Goal: Transaction & Acquisition: Purchase product/service

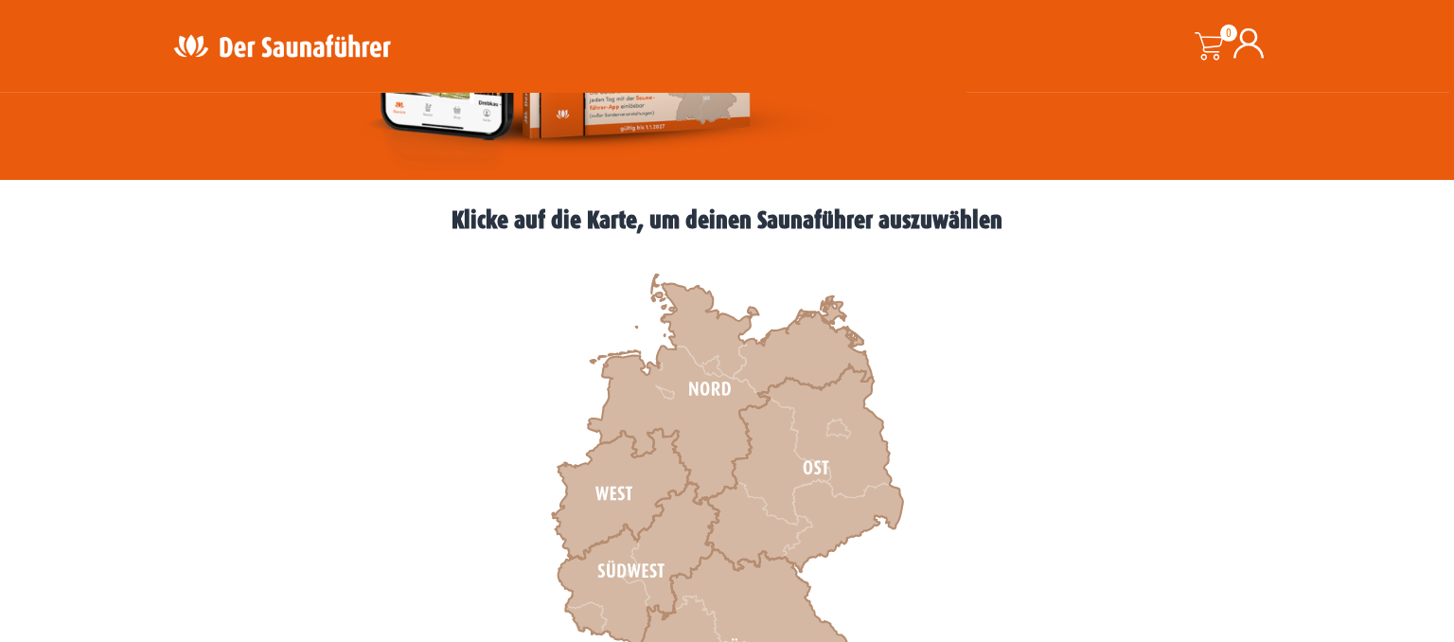
scroll to position [435, 0]
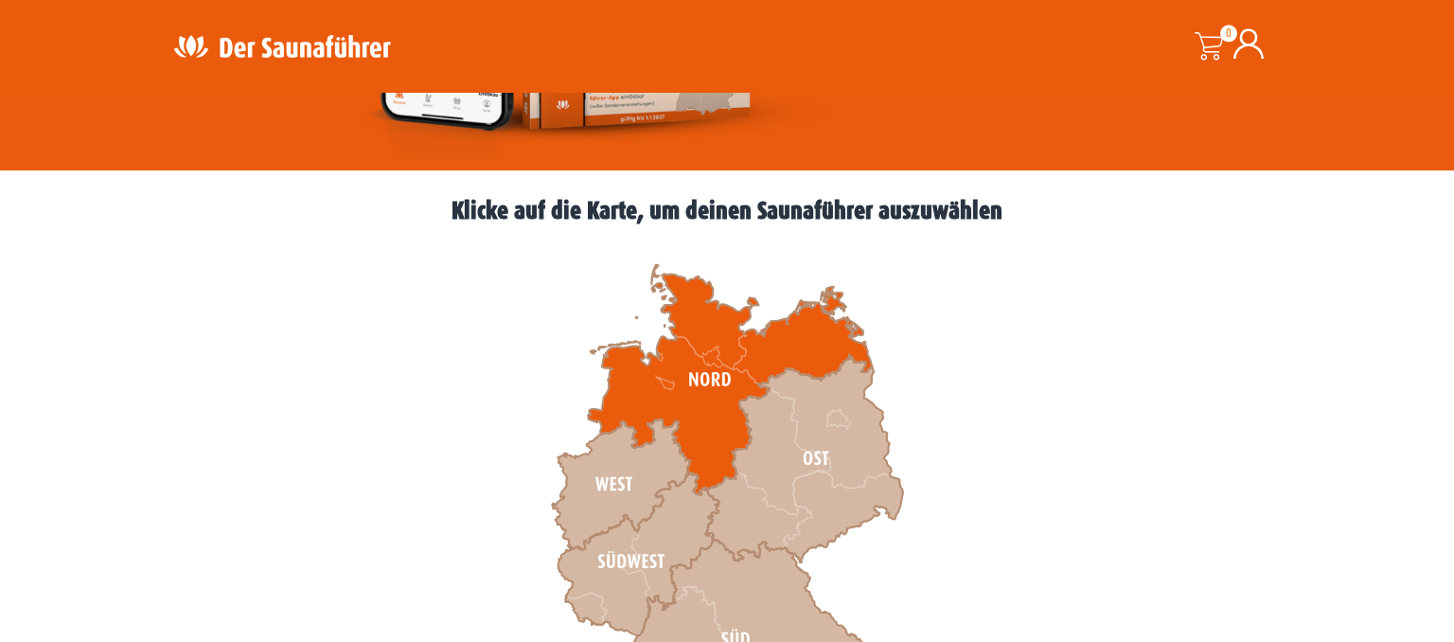
click at [744, 267] on icon at bounding box center [730, 380] width 284 height 230
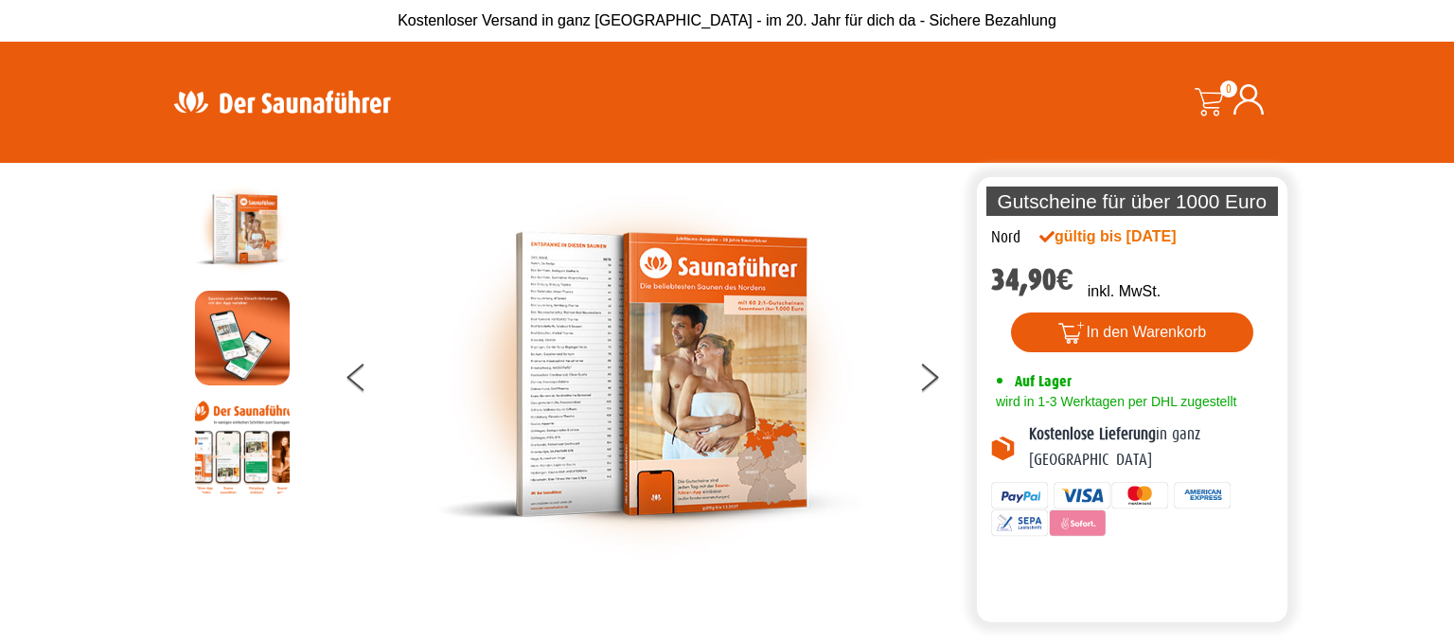
click at [563, 334] on img at bounding box center [649, 374] width 426 height 385
click at [551, 346] on img at bounding box center [649, 374] width 426 height 385
click at [914, 373] on div at bounding box center [650, 374] width 648 height 385
click at [907, 388] on div at bounding box center [650, 374] width 648 height 385
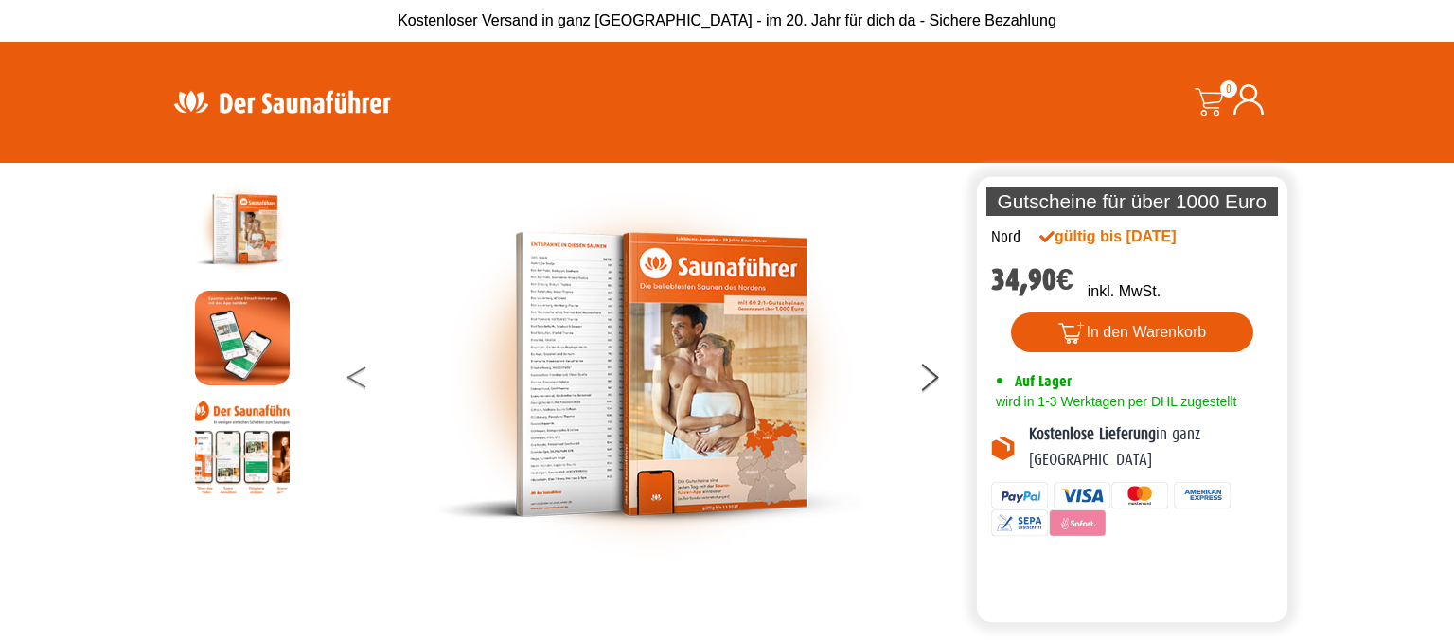
click at [373, 370] on button at bounding box center [370, 380] width 47 height 47
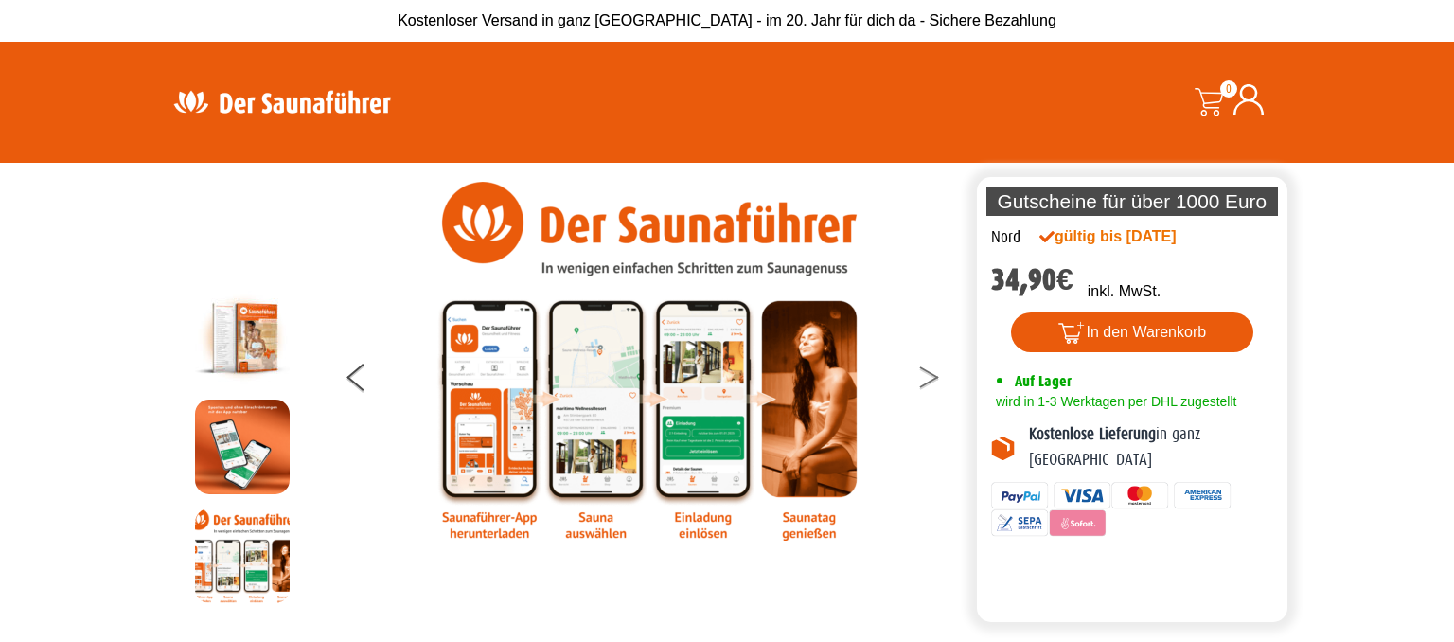
click at [946, 379] on button at bounding box center [940, 380] width 47 height 47
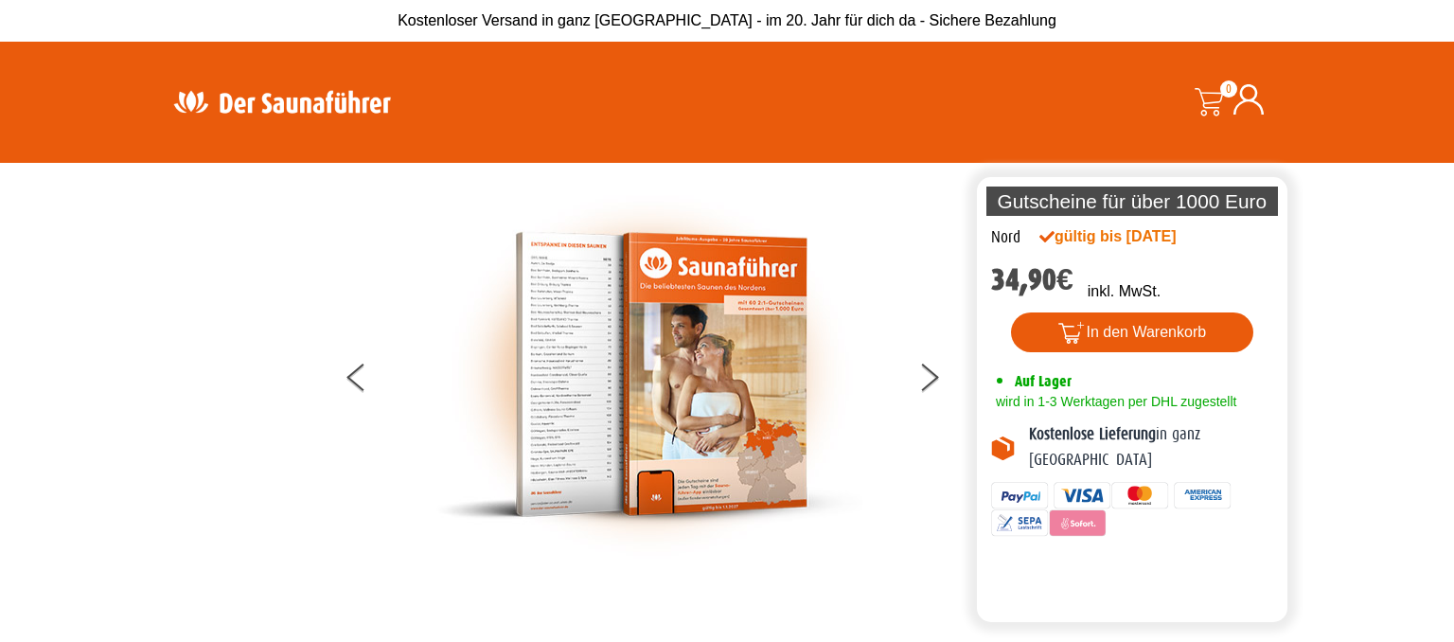
click at [594, 350] on img at bounding box center [649, 374] width 426 height 385
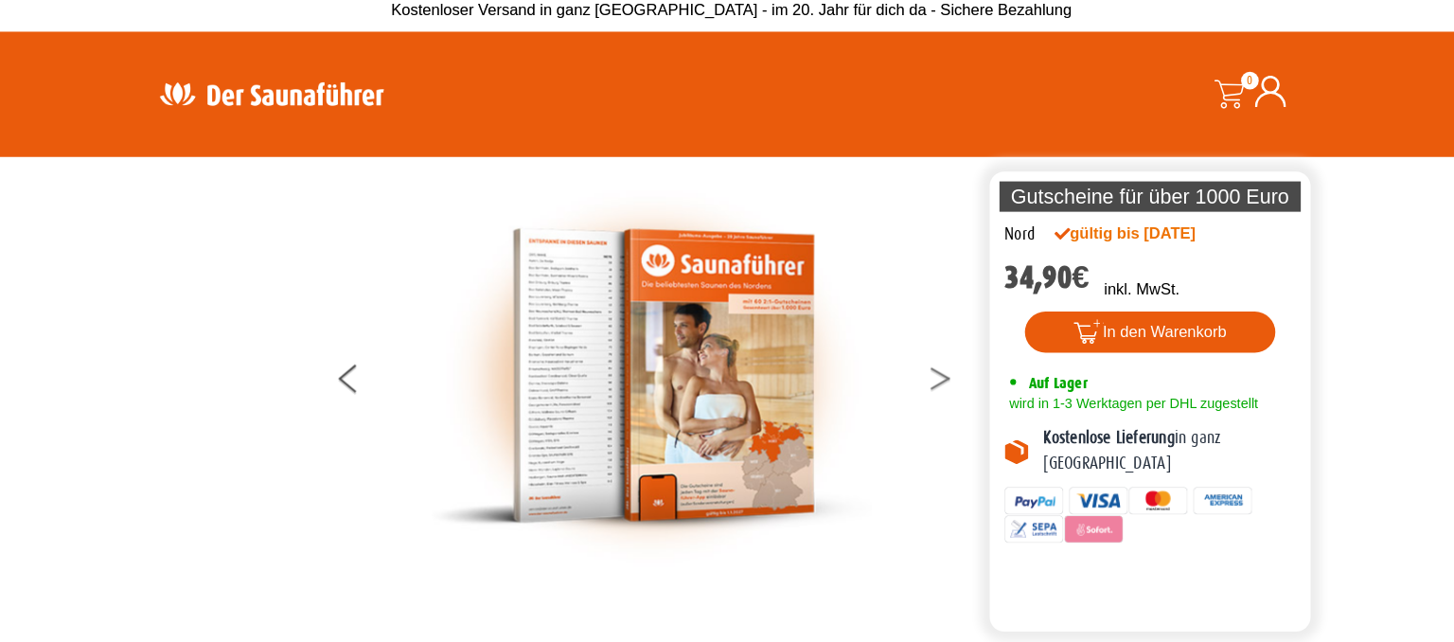
click at [938, 374] on button at bounding box center [940, 380] width 47 height 47
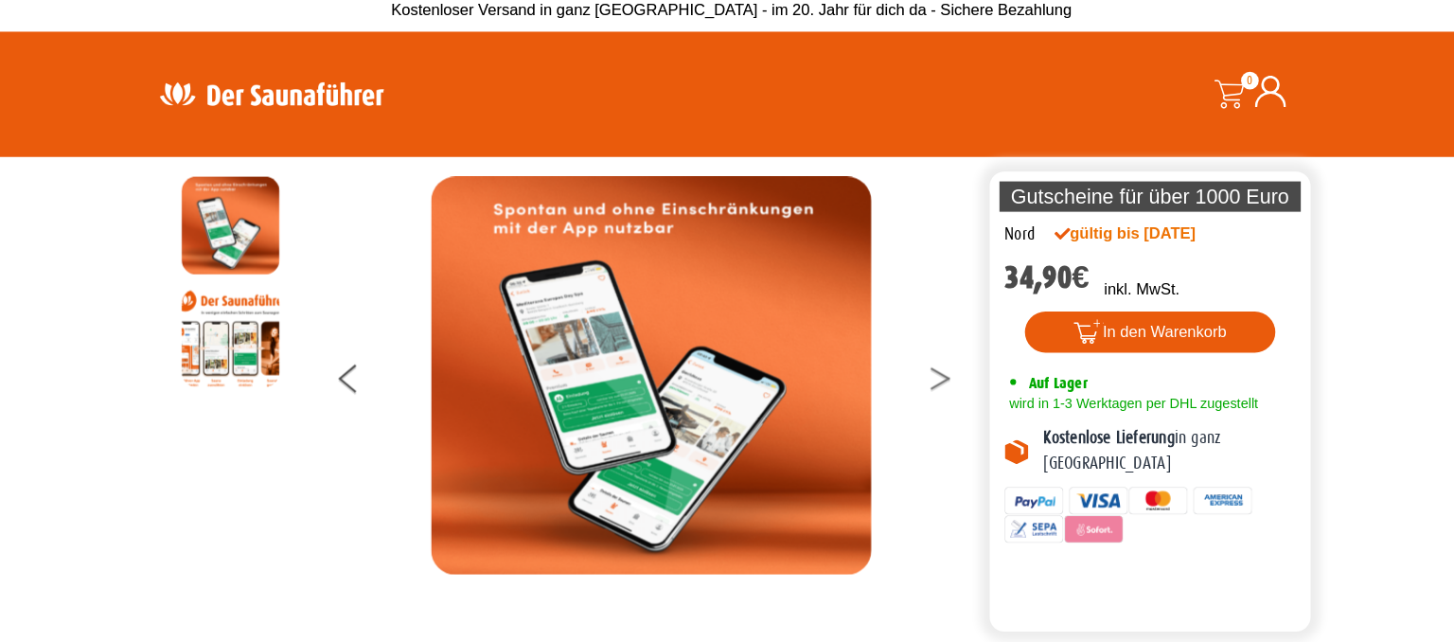
click at [938, 374] on button at bounding box center [940, 380] width 47 height 47
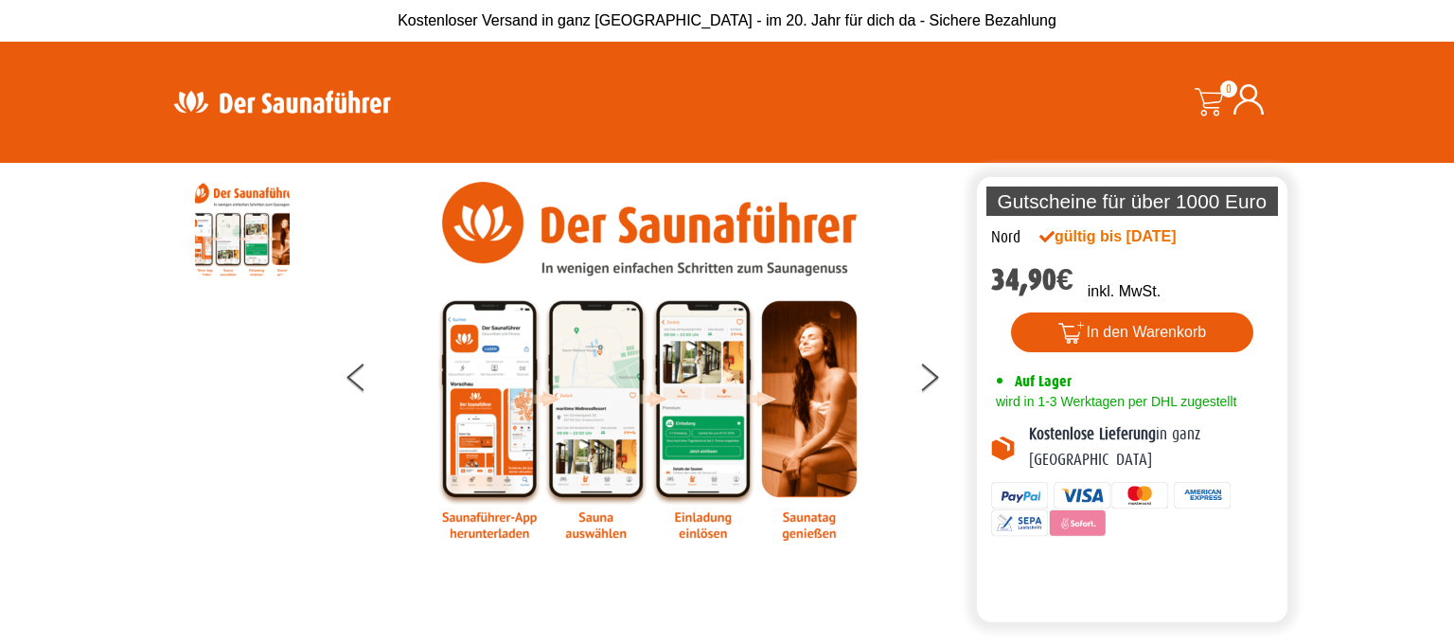
click at [846, 248] on img at bounding box center [649, 361] width 426 height 359
